Goal: Task Accomplishment & Management: Manage account settings

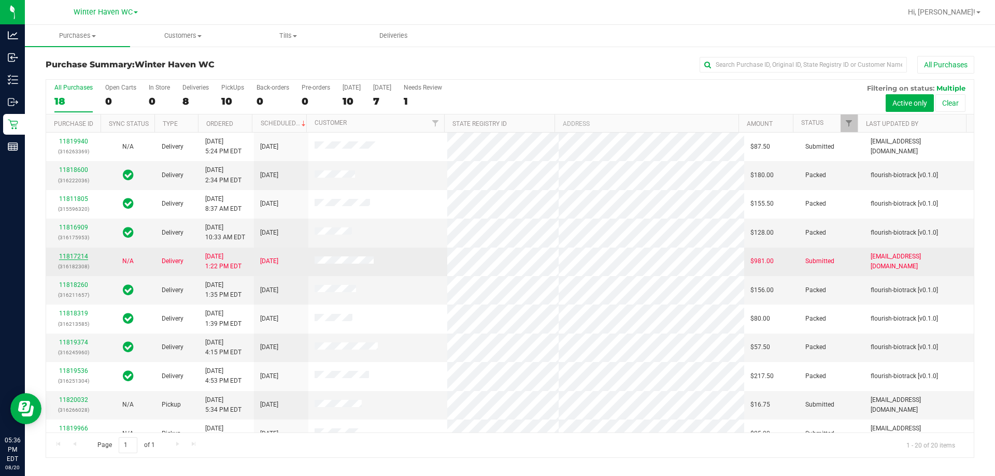
click at [79, 253] on link "11817214" at bounding box center [73, 256] width 29 height 7
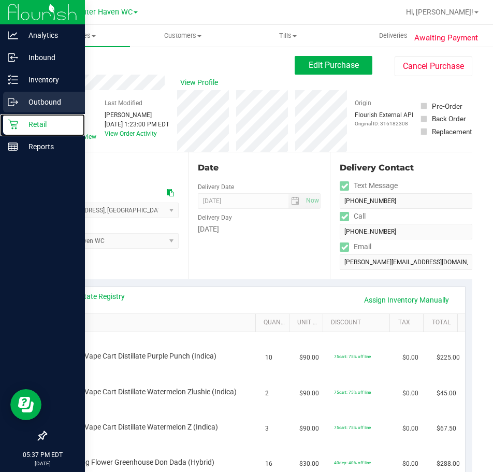
click at [16, 125] on icon at bounding box center [13, 124] width 10 height 10
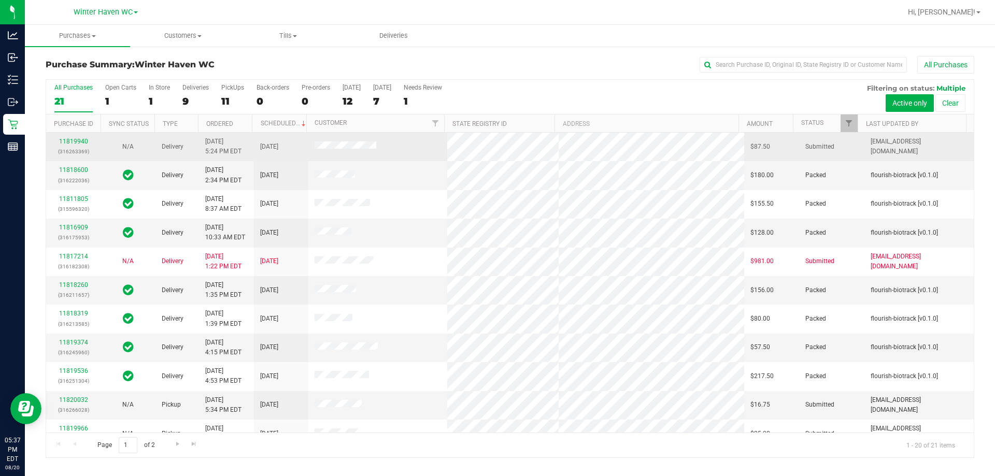
click at [81, 136] on td "11819940 (316263369)" at bounding box center [73, 147] width 54 height 29
click at [81, 144] on link "11819940" at bounding box center [73, 141] width 29 height 7
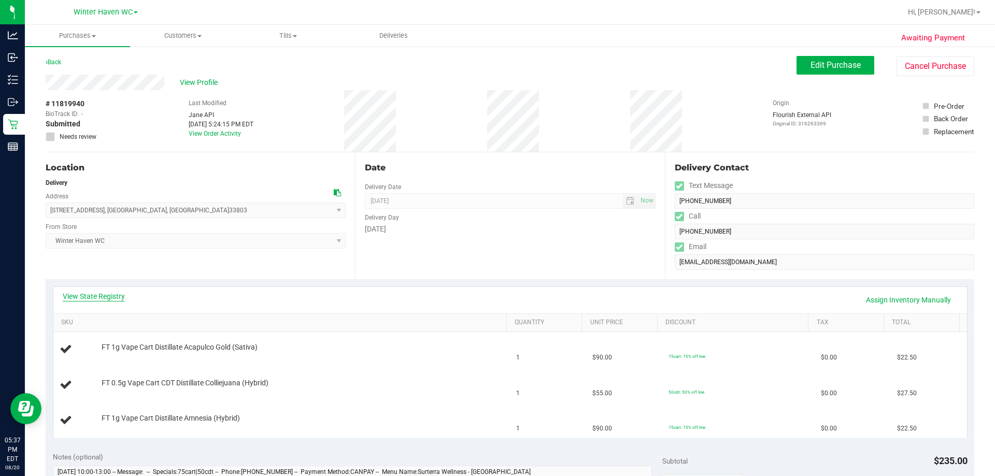
click at [106, 299] on link "View State Registry" at bounding box center [94, 296] width 62 height 10
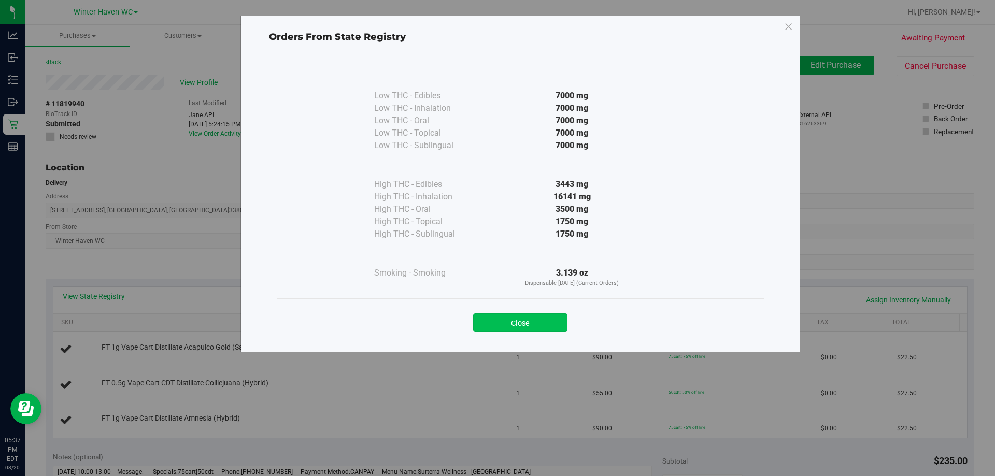
click at [560, 314] on button "Close" at bounding box center [520, 323] width 94 height 19
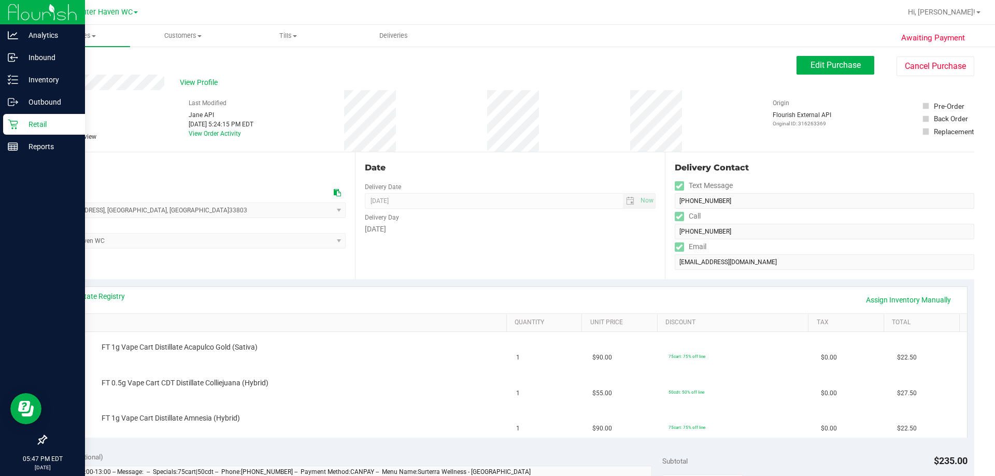
click at [12, 121] on icon at bounding box center [13, 125] width 10 height 10
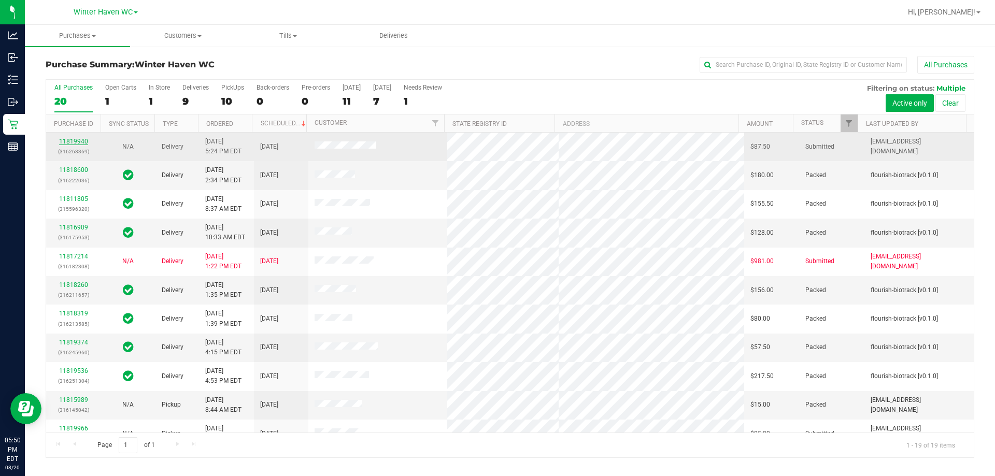
click at [77, 140] on link "11819940" at bounding box center [73, 141] width 29 height 7
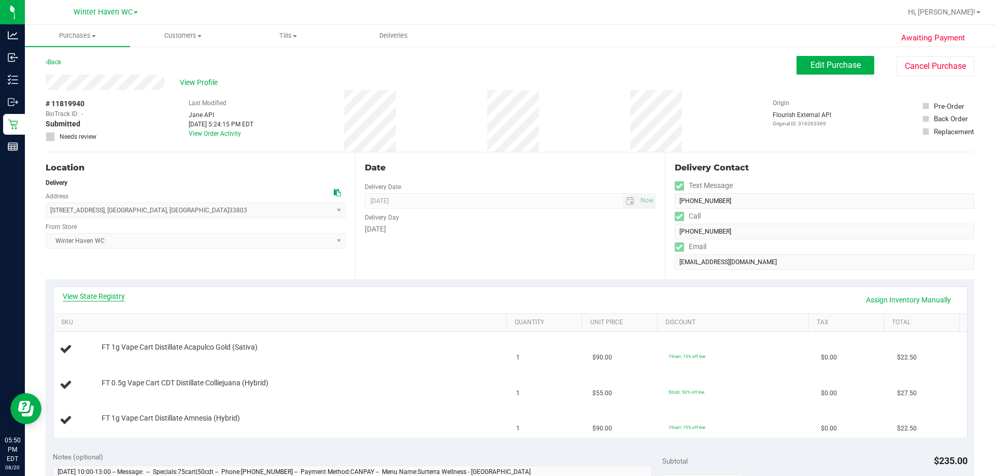
click at [111, 300] on link "View State Registry" at bounding box center [94, 296] width 62 height 10
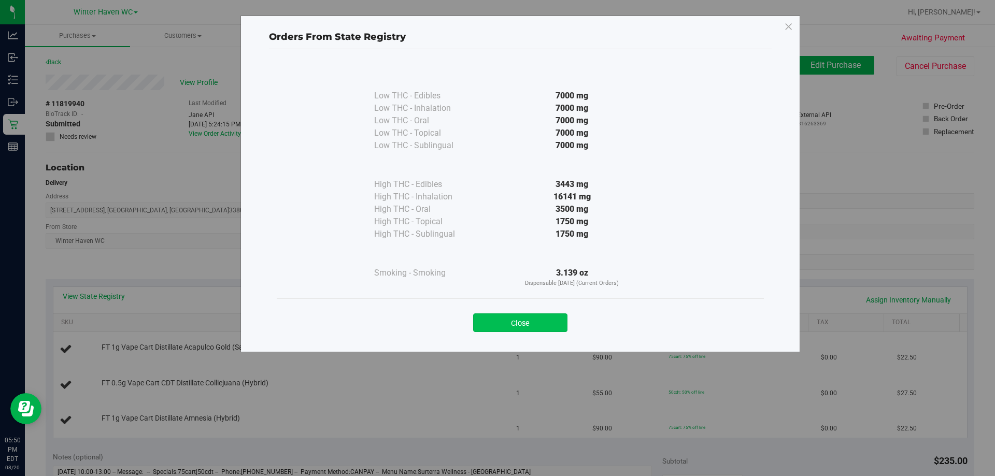
click at [555, 316] on button "Close" at bounding box center [520, 323] width 94 height 19
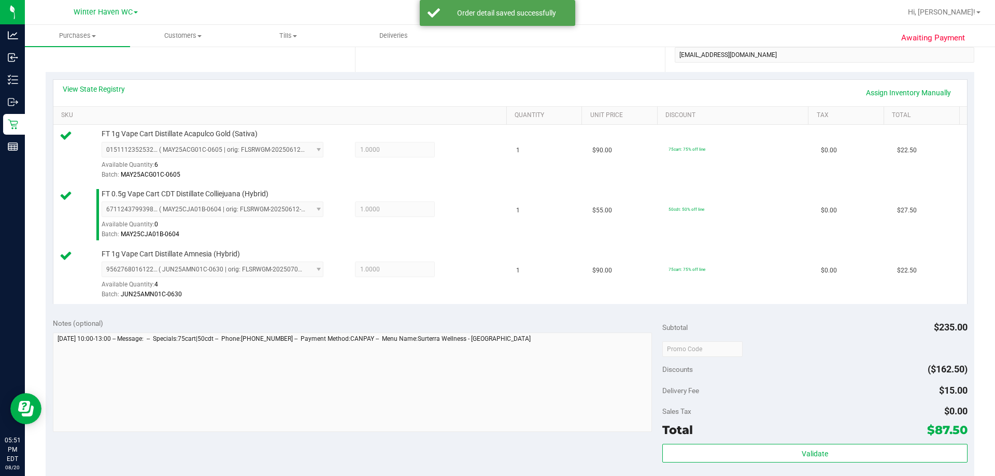
scroll to position [311, 0]
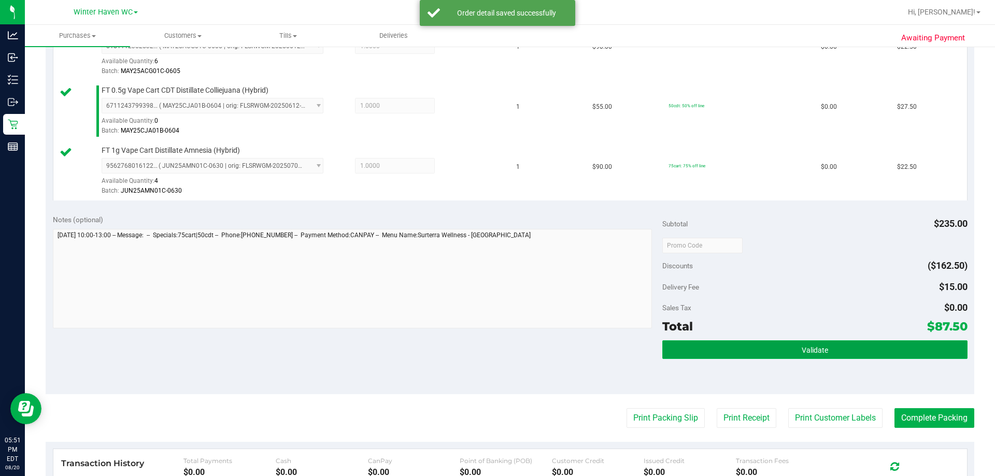
click at [771, 349] on button "Validate" at bounding box center [814, 350] width 305 height 19
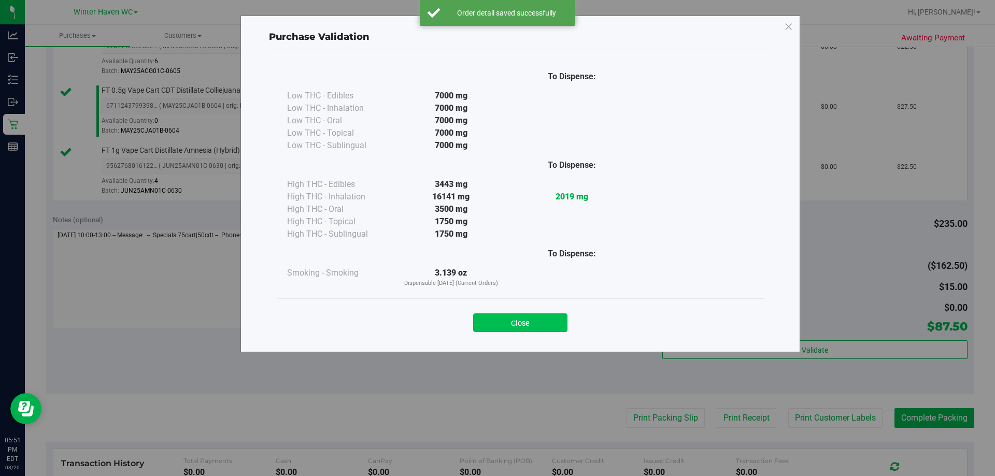
click at [541, 315] on button "Close" at bounding box center [520, 323] width 94 height 19
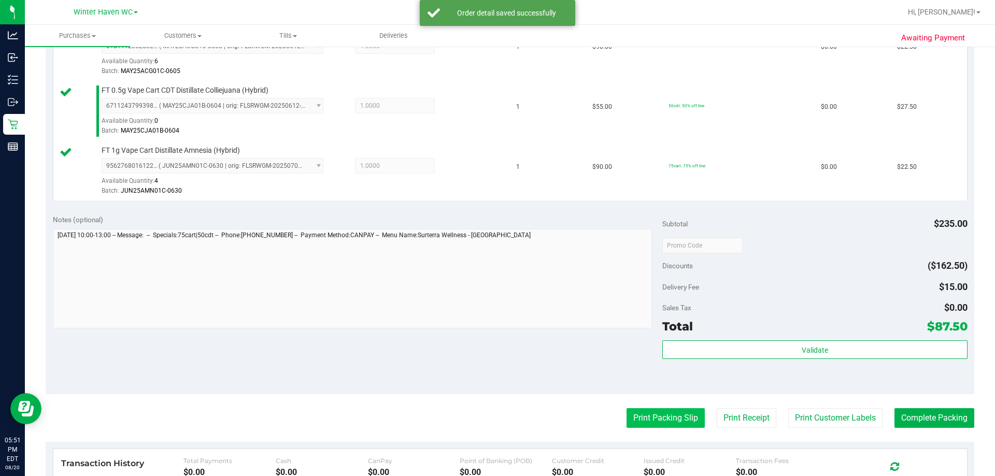
click at [656, 417] on button "Print Packing Slip" at bounding box center [666, 418] width 78 height 20
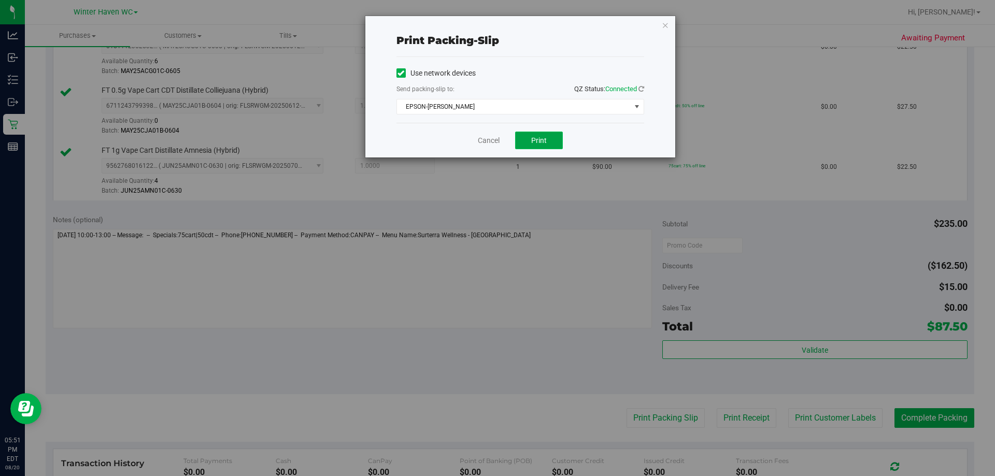
click at [549, 148] on button "Print" at bounding box center [539, 141] width 48 height 18
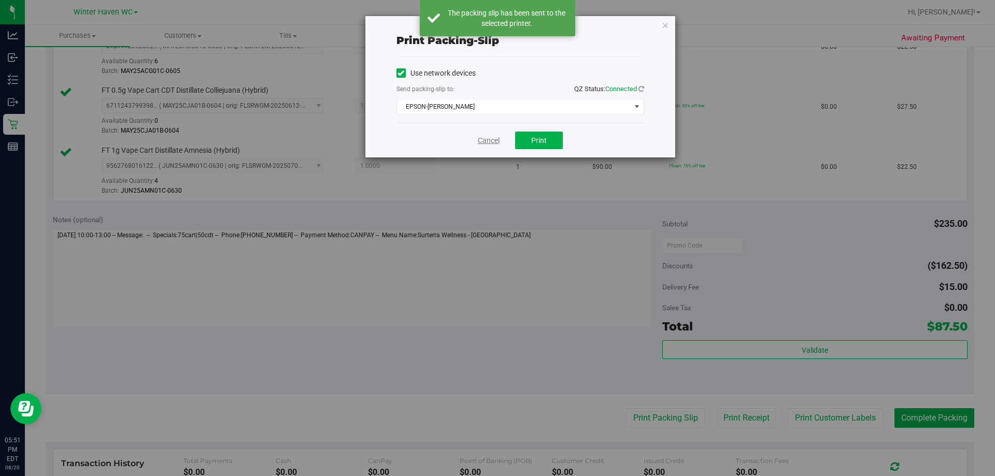
click at [492, 139] on link "Cancel" at bounding box center [489, 140] width 22 height 11
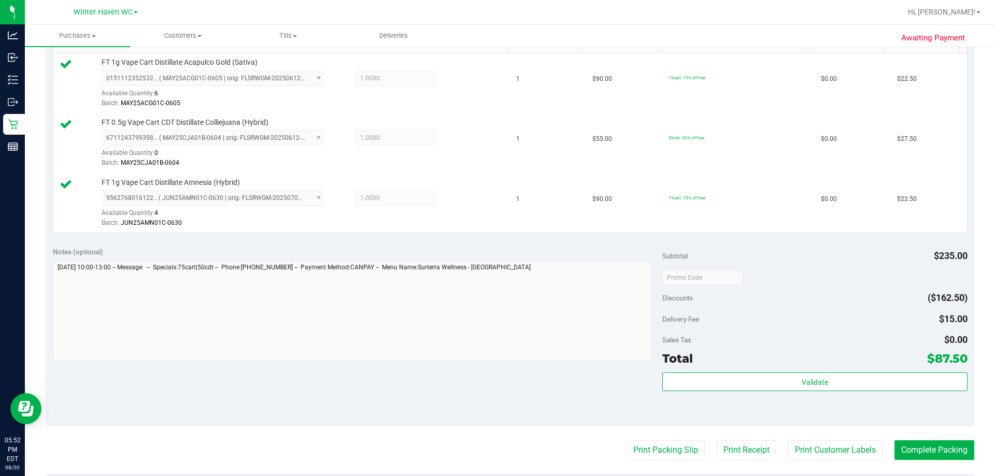
scroll to position [466, 0]
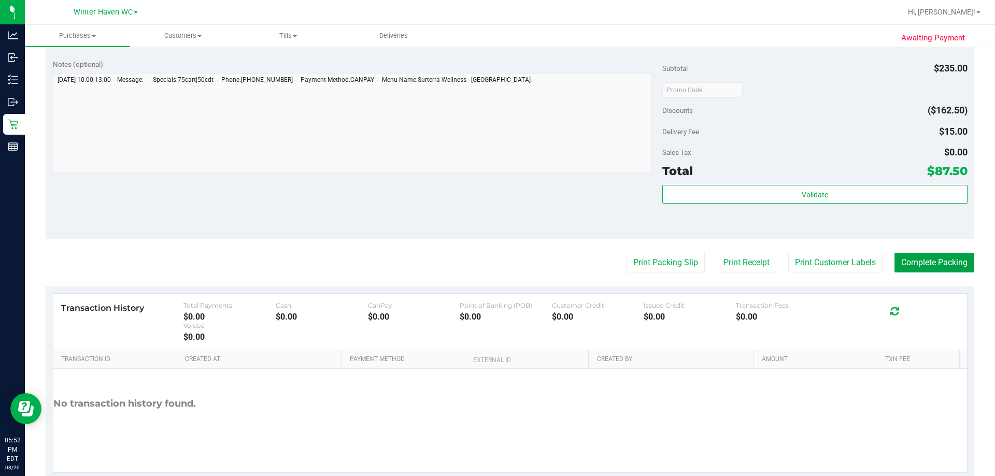
click at [910, 258] on button "Complete Packing" at bounding box center [935, 263] width 80 height 20
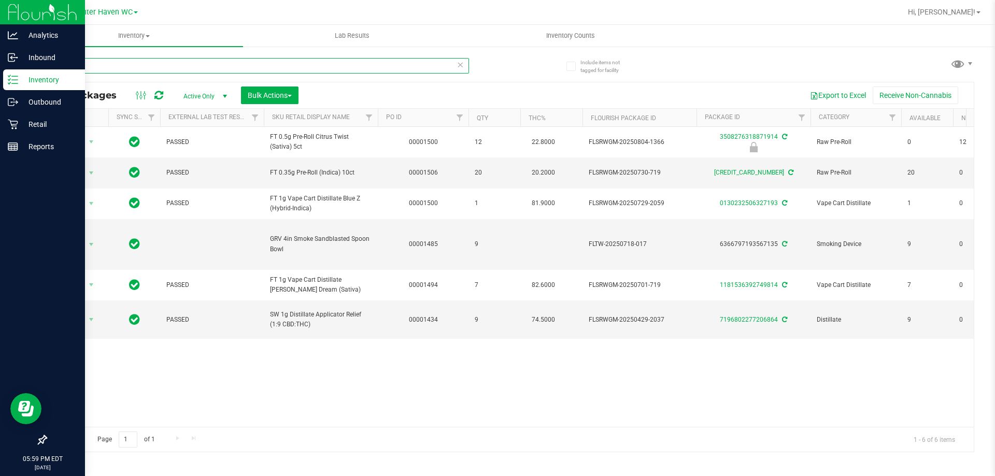
drag, startPoint x: 161, startPoint y: 64, endPoint x: 0, endPoint y: 91, distance: 162.9
click at [0, 91] on div "Analytics Inbound Inventory Outbound Retail Reports 05:59 PM EDT 08/20/2025 08/…" at bounding box center [497, 238] width 995 height 476
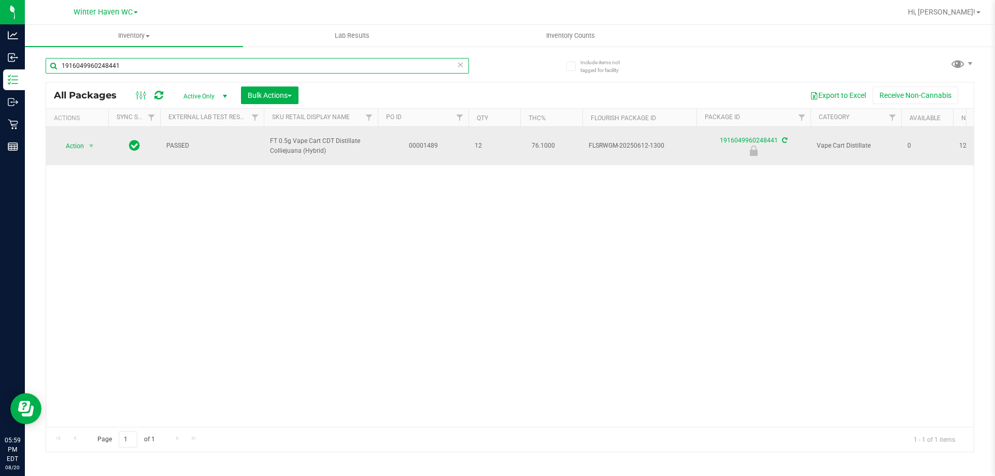
type input "1916049960248441"
click at [77, 154] on td "Action Action Edit attributes Global inventory Locate package Package audit log…" at bounding box center [77, 146] width 62 height 38
click at [91, 142] on span "select" at bounding box center [91, 146] width 8 height 8
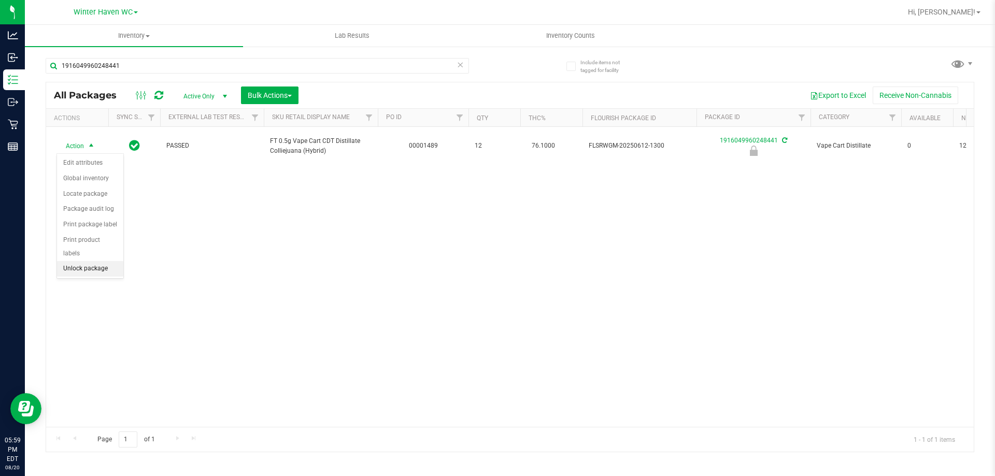
click at [96, 261] on li "Unlock package" at bounding box center [90, 269] width 66 height 16
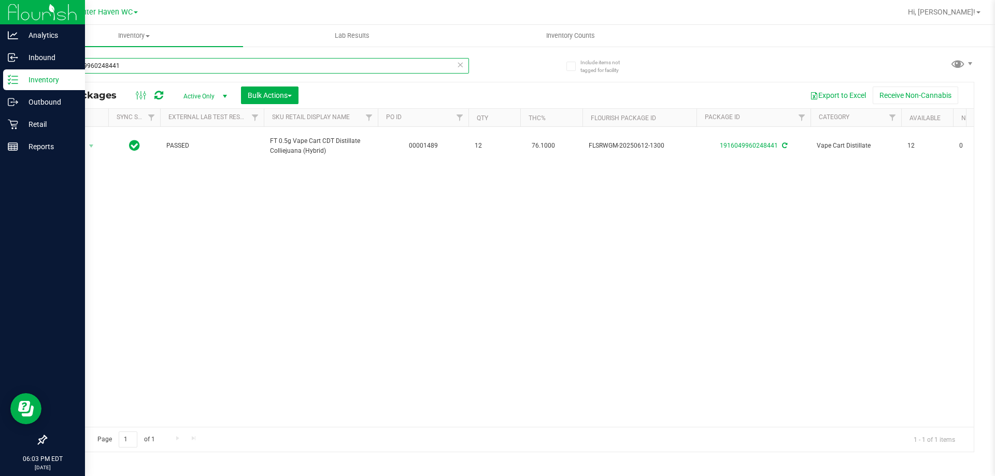
drag, startPoint x: 218, startPoint y: 66, endPoint x: 41, endPoint y: 11, distance: 184.8
click at [0, 58] on div "Analytics Inbound Inventory Outbound Retail Reports 06:03 PM EDT 08/20/2025 08/…" at bounding box center [497, 238] width 995 height 476
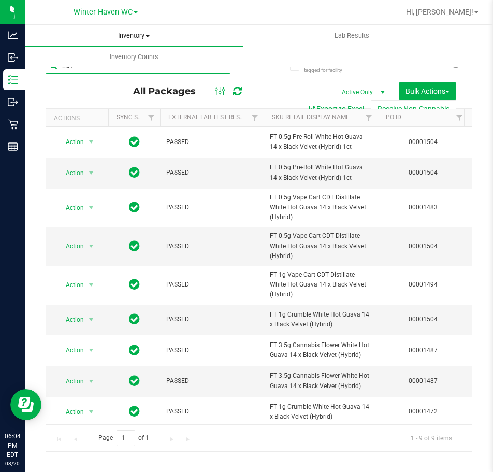
type input "wbv"
